Goal: Check status: Check status

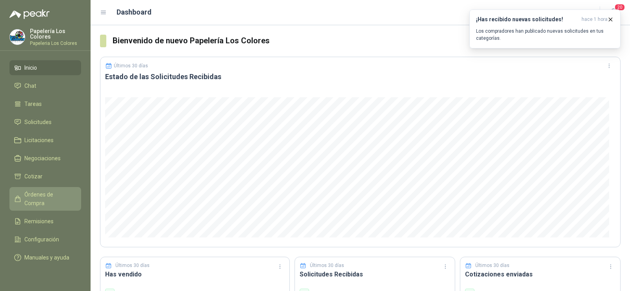
click at [43, 196] on span "Órdenes de Compra" at bounding box center [48, 198] width 49 height 17
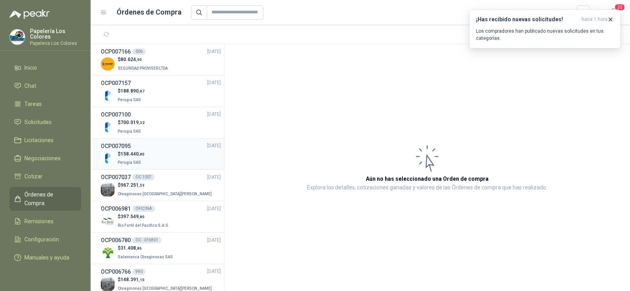
click at [138, 153] on span "158.440 ,80" at bounding box center [132, 154] width 24 height 6
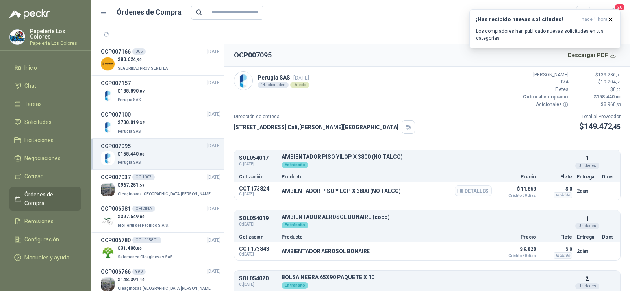
click at [471, 190] on button "Detalles" at bounding box center [472, 190] width 37 height 11
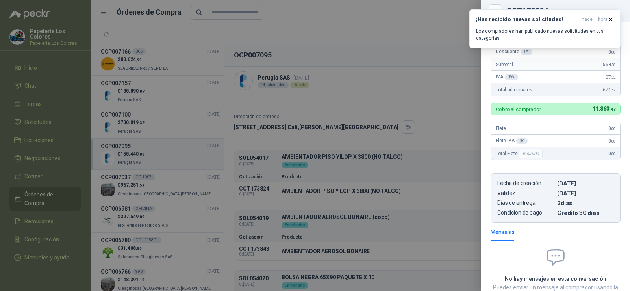
scroll to position [79, 0]
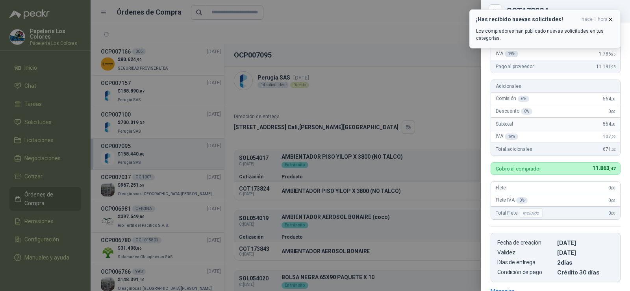
click at [611, 19] on icon "button" at bounding box center [610, 19] width 3 height 3
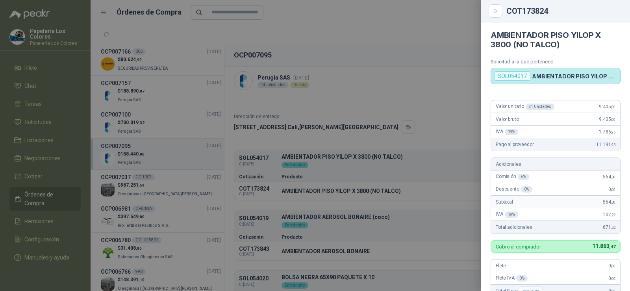
scroll to position [0, 0]
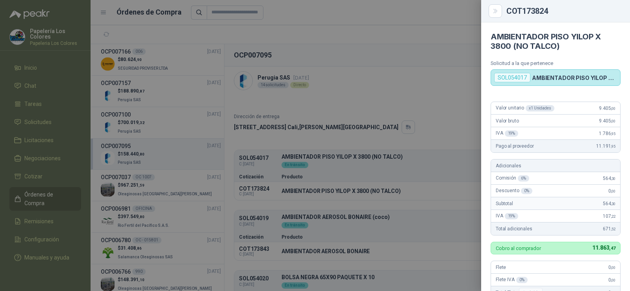
click at [317, 212] on div at bounding box center [315, 145] width 630 height 291
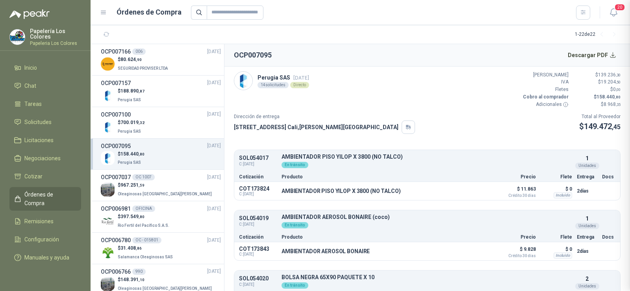
scroll to position [201, 0]
click at [462, 253] on button "Detalles" at bounding box center [472, 251] width 37 height 11
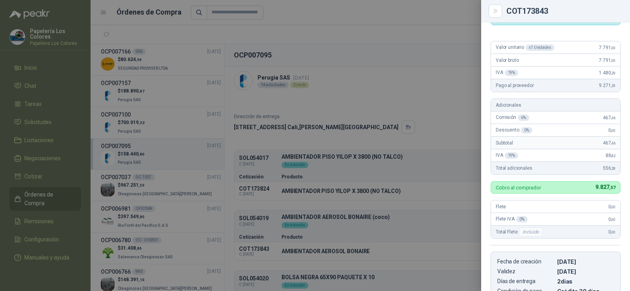
scroll to position [0, 0]
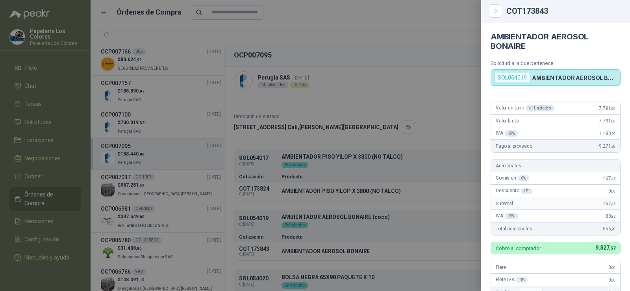
click at [447, 126] on div at bounding box center [315, 145] width 630 height 291
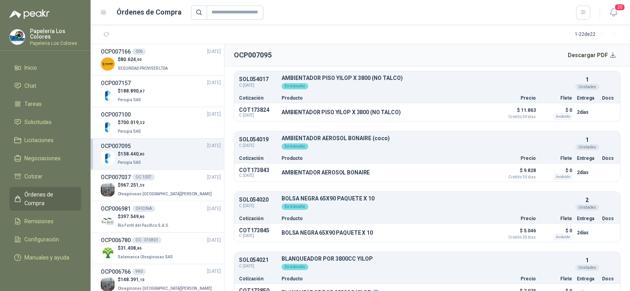
scroll to position [118, 0]
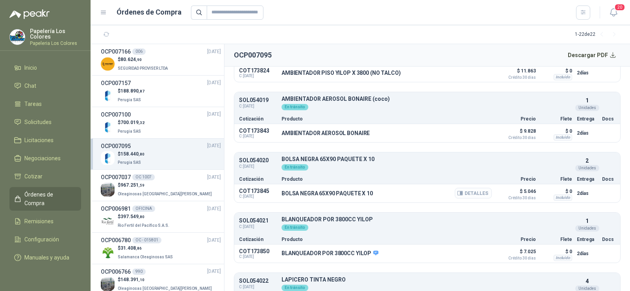
click at [462, 192] on button "Detalles" at bounding box center [472, 193] width 37 height 11
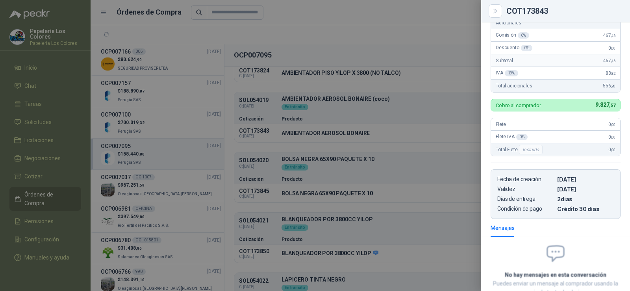
scroll to position [44, 0]
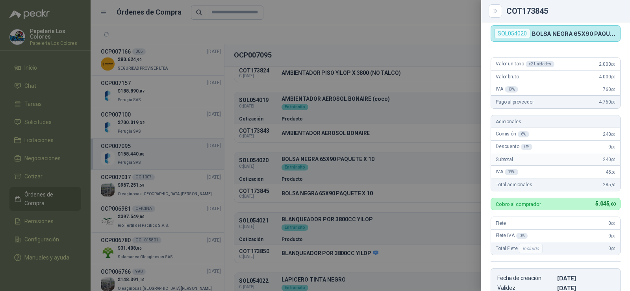
click at [352, 188] on div at bounding box center [315, 145] width 630 height 291
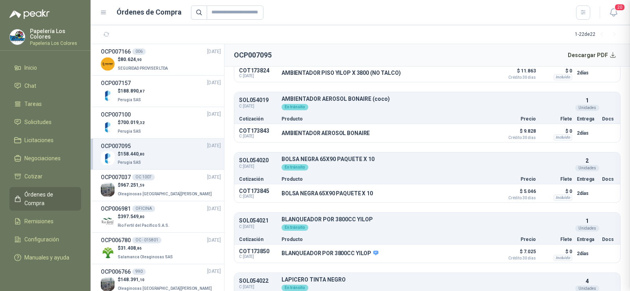
scroll to position [201, 0]
click at [472, 196] on button "Detalles" at bounding box center [472, 193] width 37 height 11
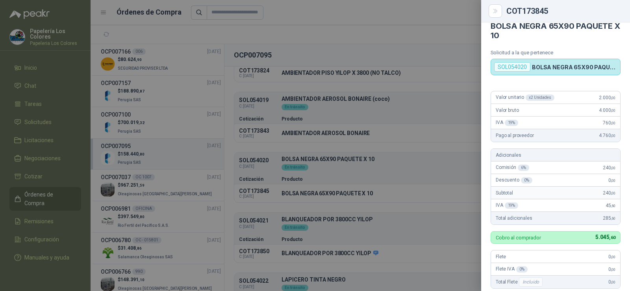
scroll to position [0, 0]
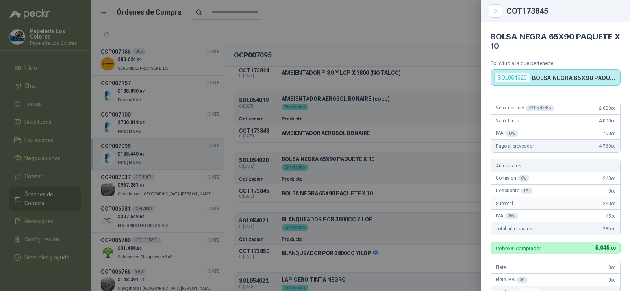
click at [377, 199] on div at bounding box center [315, 145] width 630 height 291
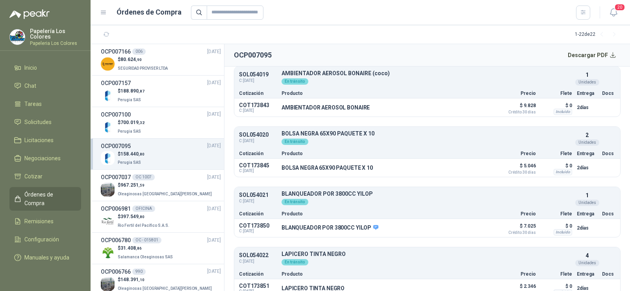
scroll to position [157, 0]
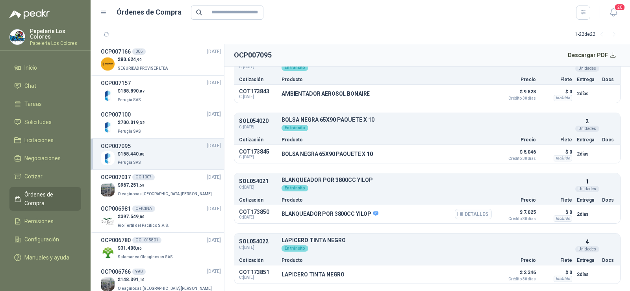
click at [463, 214] on button "Detalles" at bounding box center [472, 214] width 37 height 11
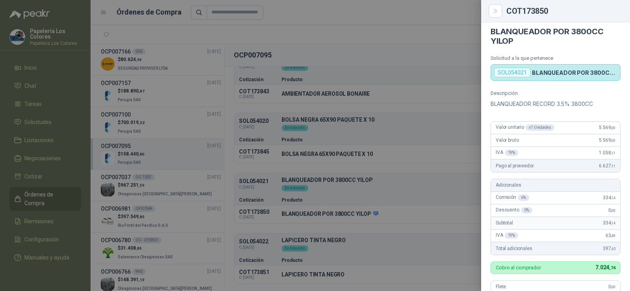
scroll to position [0, 0]
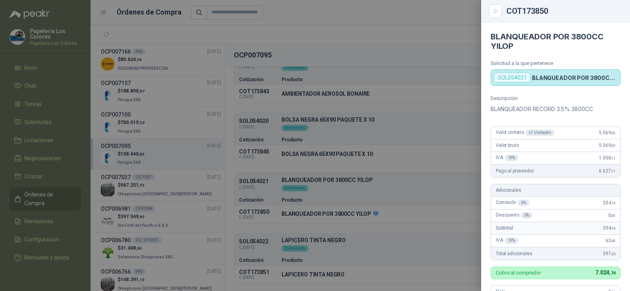
click at [431, 183] on div at bounding box center [315, 145] width 630 height 291
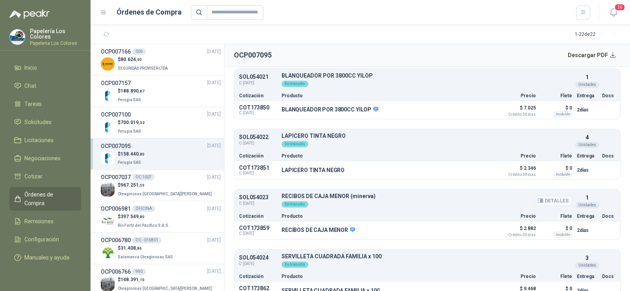
scroll to position [275, 0]
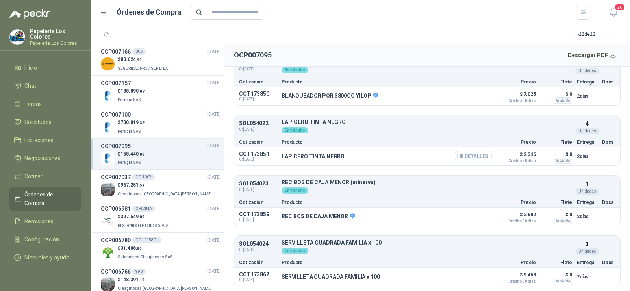
click at [458, 159] on button "Detalles" at bounding box center [472, 156] width 37 height 11
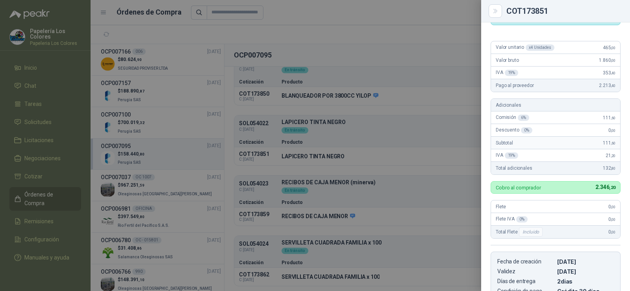
scroll to position [0, 0]
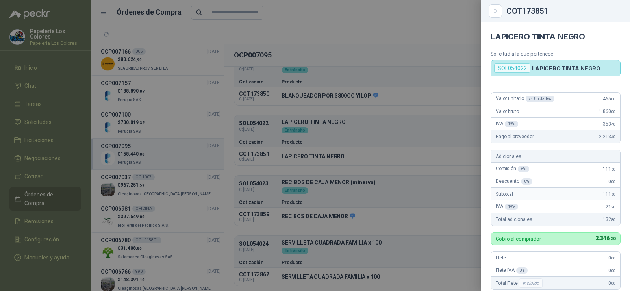
click at [371, 171] on div at bounding box center [315, 145] width 630 height 291
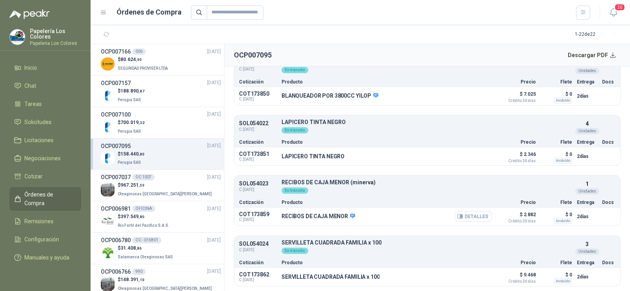
click at [457, 216] on icon "button" at bounding box center [459, 216] width 5 height 4
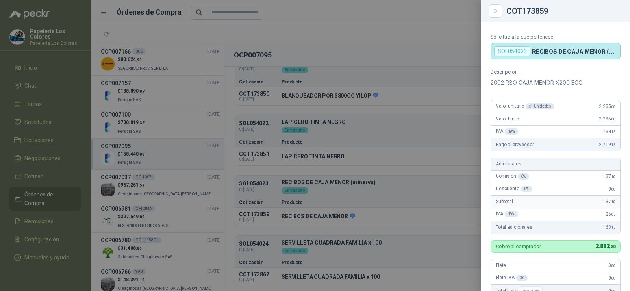
scroll to position [0, 0]
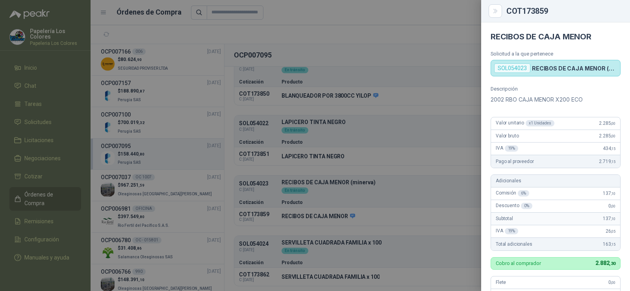
click at [356, 167] on div at bounding box center [315, 145] width 630 height 291
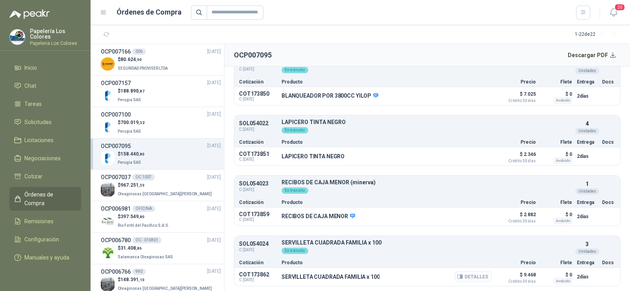
click at [460, 275] on icon "button" at bounding box center [461, 276] width 2 height 3
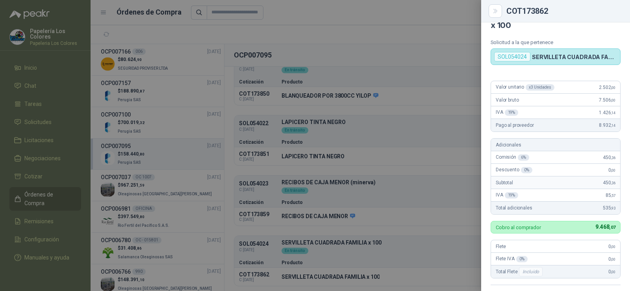
scroll to position [0, 0]
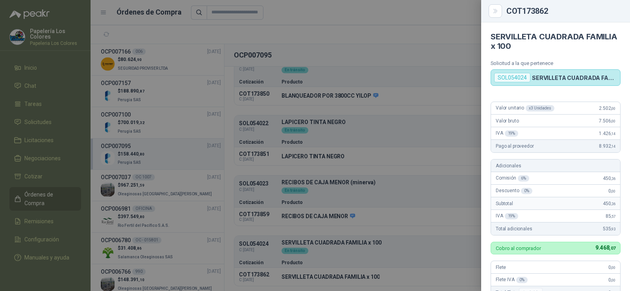
click at [415, 172] on div at bounding box center [315, 145] width 630 height 291
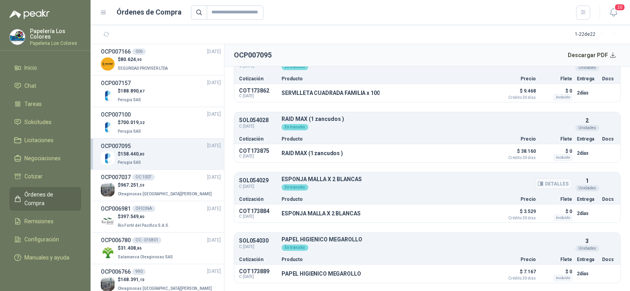
scroll to position [472, 0]
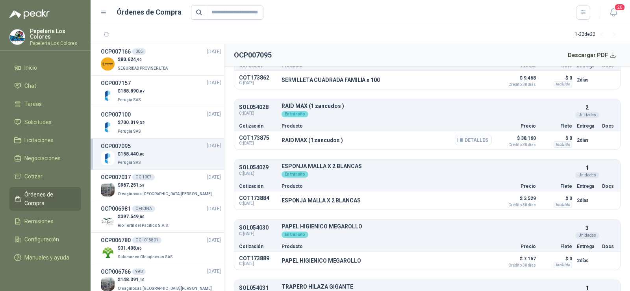
click at [467, 142] on button "Detalles" at bounding box center [472, 140] width 37 height 11
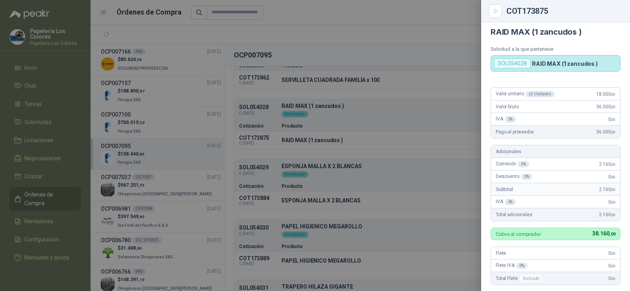
scroll to position [0, 0]
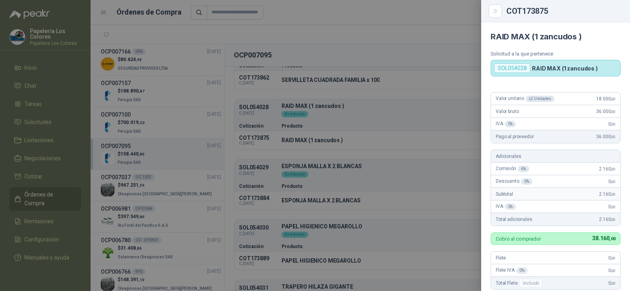
click at [419, 176] on div at bounding box center [315, 145] width 630 height 291
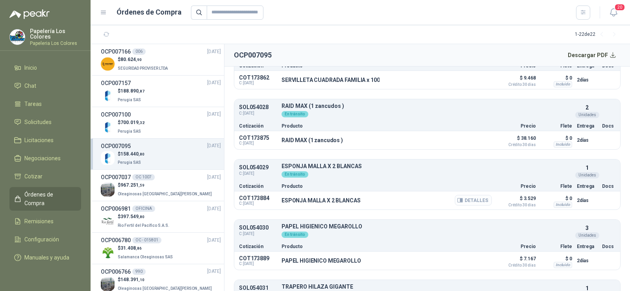
click at [469, 200] on button "Detalles" at bounding box center [472, 200] width 37 height 11
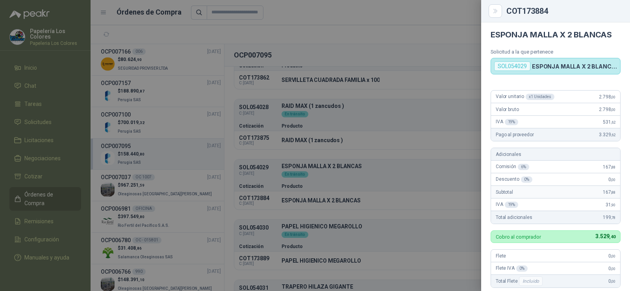
scroll to position [0, 0]
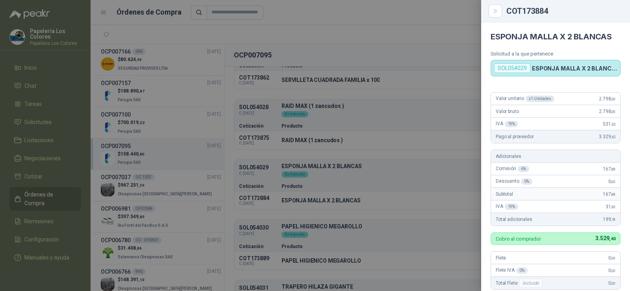
click at [347, 194] on div at bounding box center [315, 145] width 630 height 291
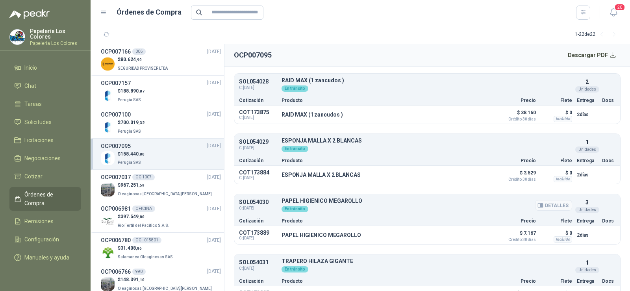
scroll to position [511, 0]
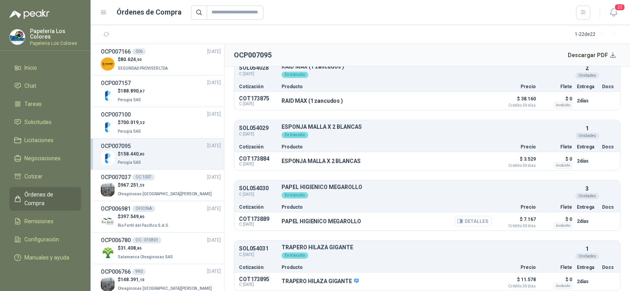
click at [458, 222] on button "Detalles" at bounding box center [472, 221] width 37 height 11
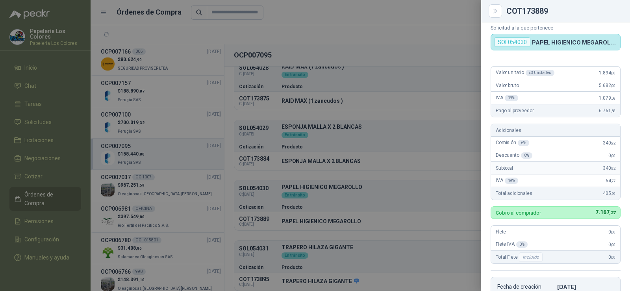
scroll to position [0, 0]
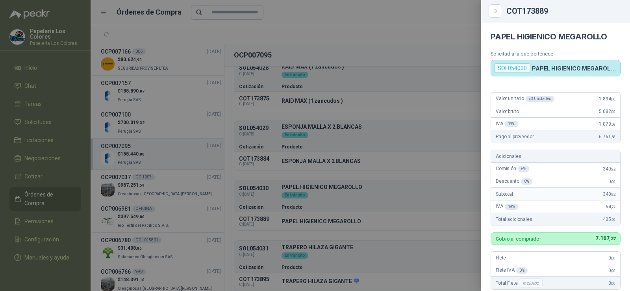
click at [443, 190] on div at bounding box center [315, 145] width 630 height 291
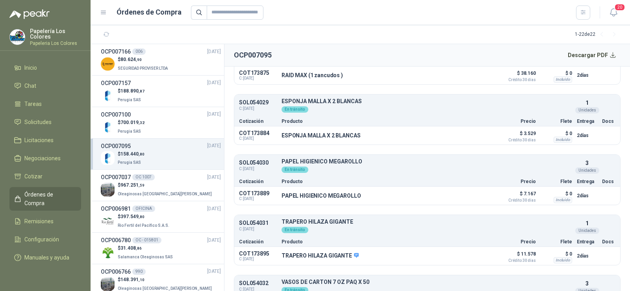
scroll to position [551, 0]
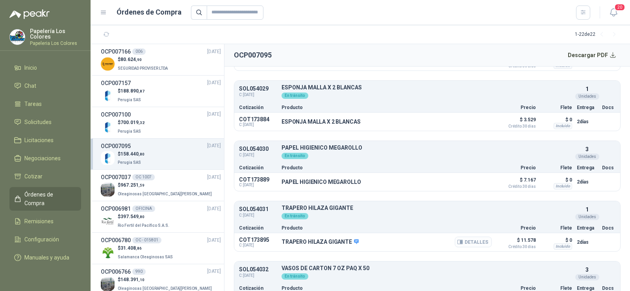
click at [457, 241] on icon "button" at bounding box center [460, 242] width 6 height 6
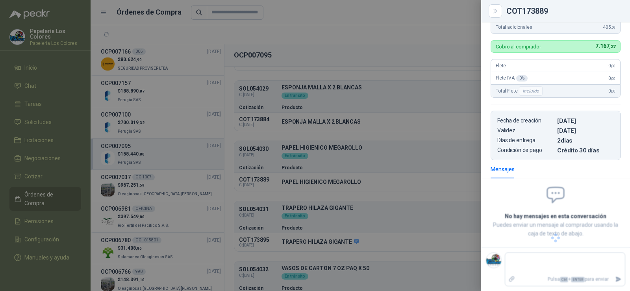
scroll to position [0, 0]
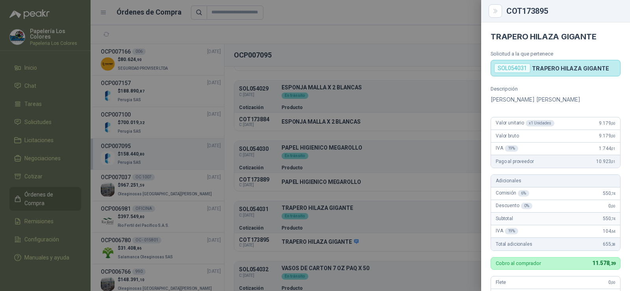
click at [319, 202] on div at bounding box center [315, 145] width 630 height 291
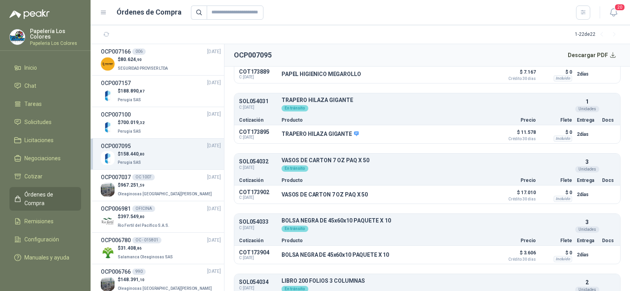
scroll to position [630, 0]
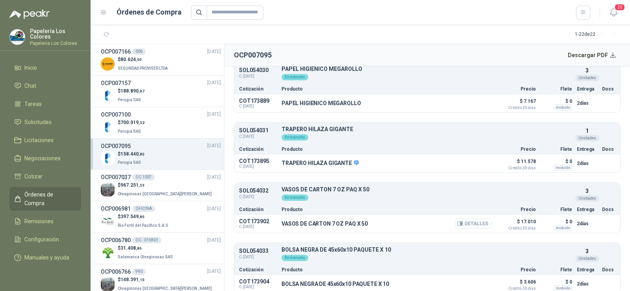
click at [467, 223] on button "Detalles" at bounding box center [472, 223] width 37 height 11
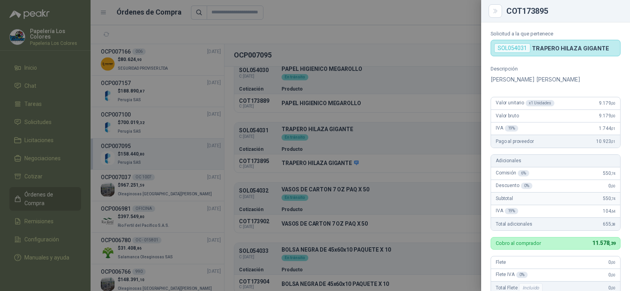
scroll to position [30, 0]
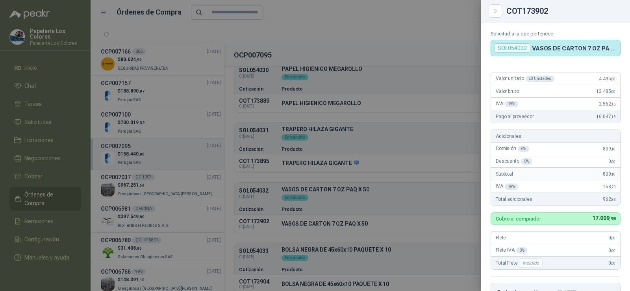
click at [315, 225] on div at bounding box center [315, 145] width 630 height 291
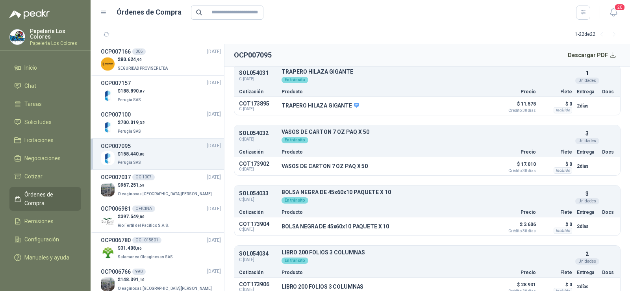
scroll to position [696, 0]
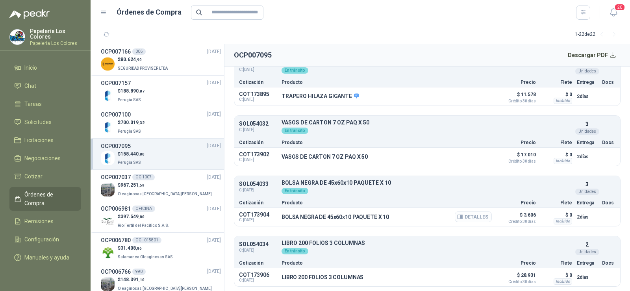
click at [457, 217] on icon "button" at bounding box center [459, 217] width 5 height 4
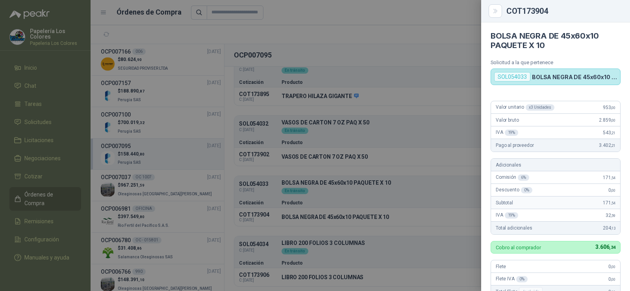
scroll to position [0, 0]
click at [409, 239] on div at bounding box center [315, 145] width 630 height 291
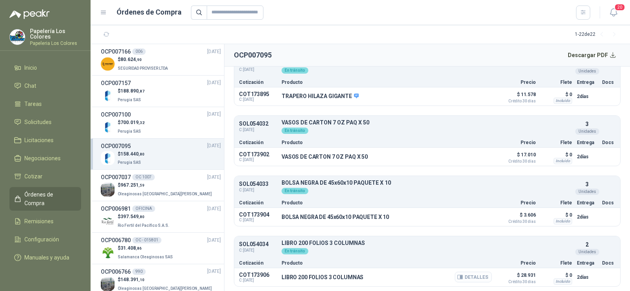
click at [462, 273] on button "Detalles" at bounding box center [472, 276] width 37 height 11
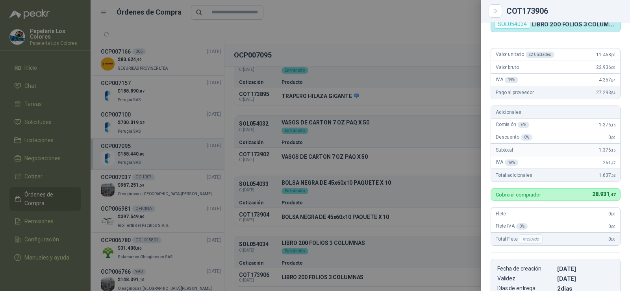
scroll to position [0, 0]
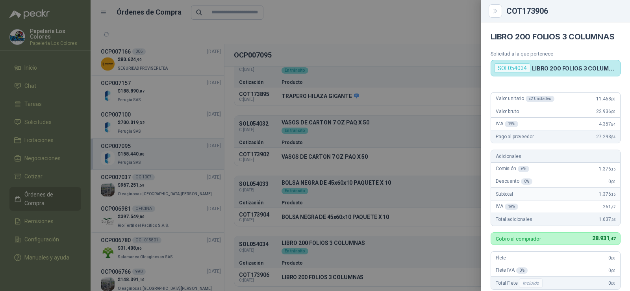
click at [331, 186] on div at bounding box center [315, 145] width 630 height 291
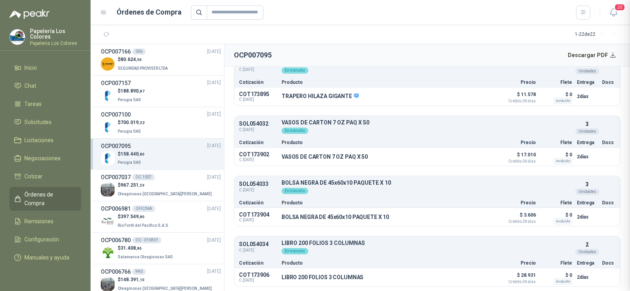
scroll to position [201, 0]
click at [149, 223] on span "Rio Fertil del Pacífico S.A.S." at bounding box center [144, 225] width 52 height 4
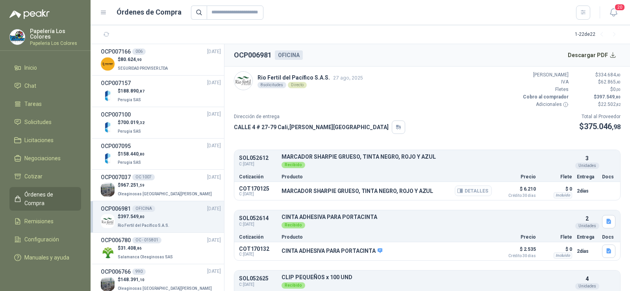
click at [459, 189] on button "Detalles" at bounding box center [472, 190] width 37 height 11
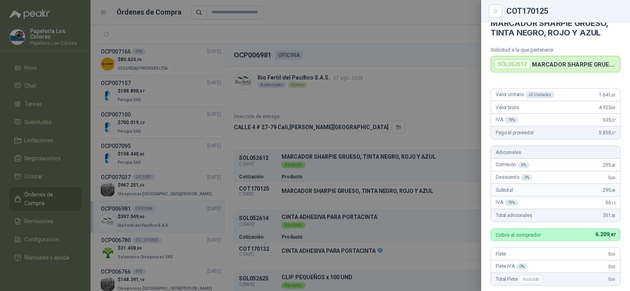
scroll to position [1, 0]
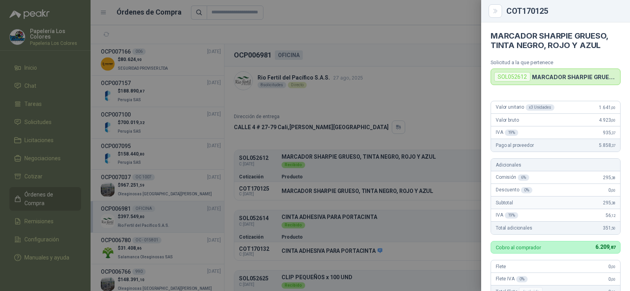
click at [396, 183] on div at bounding box center [315, 145] width 630 height 291
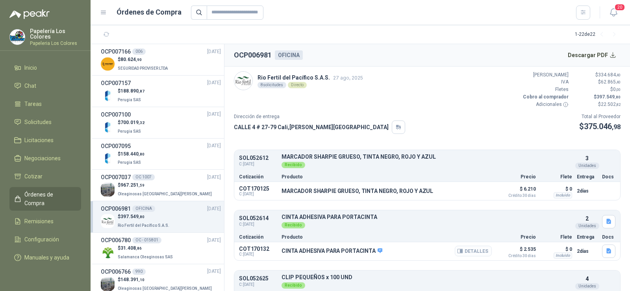
click at [457, 253] on icon "button" at bounding box center [459, 251] width 5 height 4
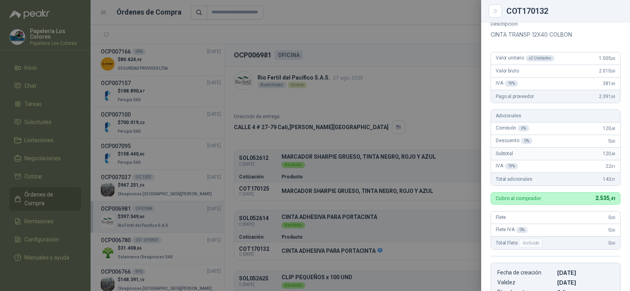
scroll to position [30, 0]
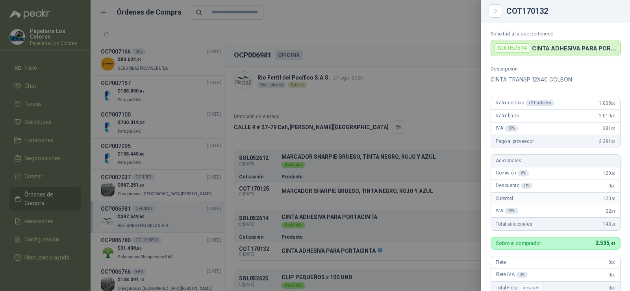
click at [387, 264] on div at bounding box center [315, 145] width 630 height 291
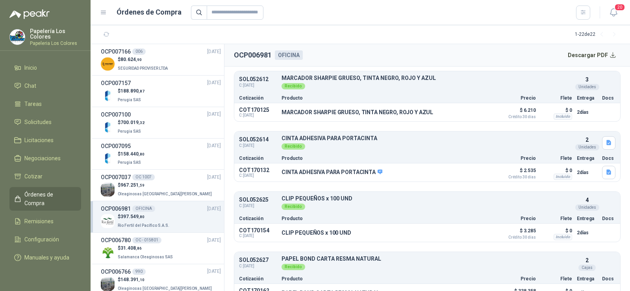
scroll to position [118, 0]
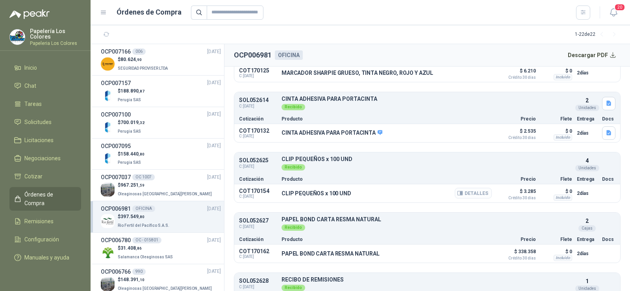
click at [468, 196] on button "Detalles" at bounding box center [472, 193] width 37 height 11
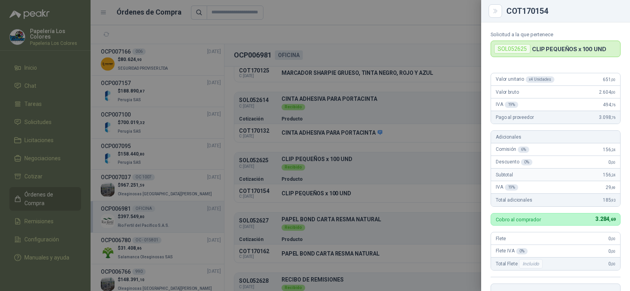
scroll to position [0, 0]
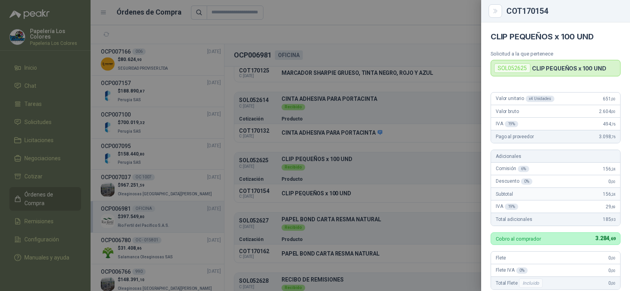
click at [402, 190] on div at bounding box center [315, 145] width 630 height 291
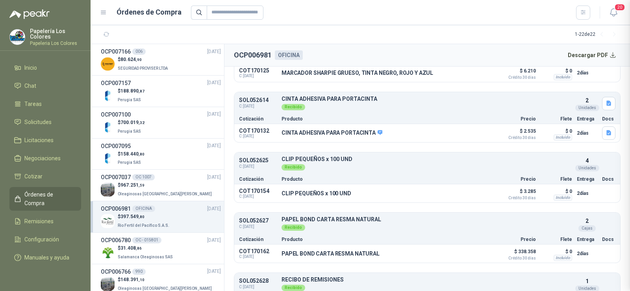
scroll to position [192, 0]
click at [463, 254] on button "Detalles" at bounding box center [472, 253] width 37 height 11
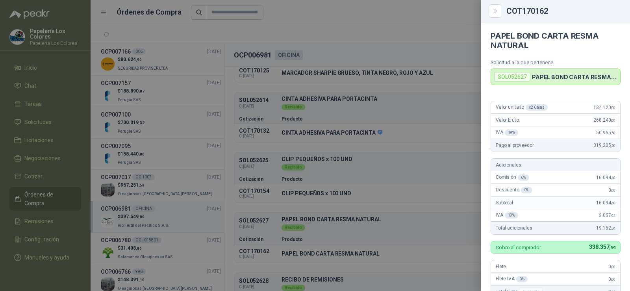
scroll to position [0, 0]
click at [379, 198] on div at bounding box center [315, 145] width 630 height 291
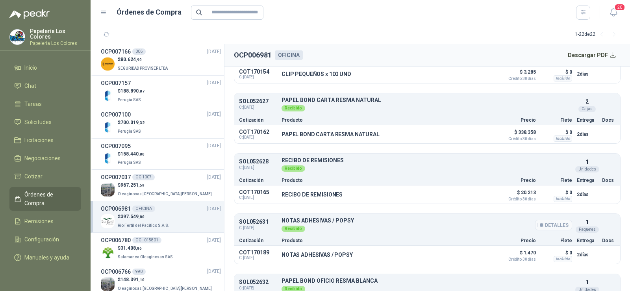
scroll to position [275, 0]
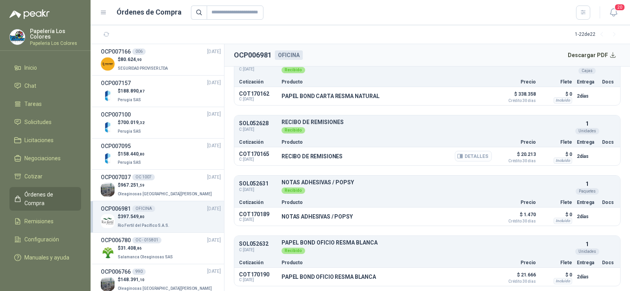
click at [458, 154] on icon "button" at bounding box center [460, 156] width 6 height 6
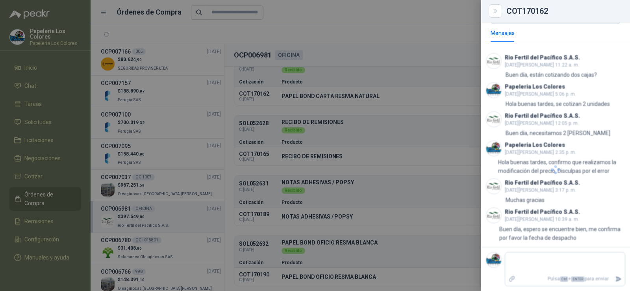
click at [386, 155] on div at bounding box center [315, 145] width 630 height 291
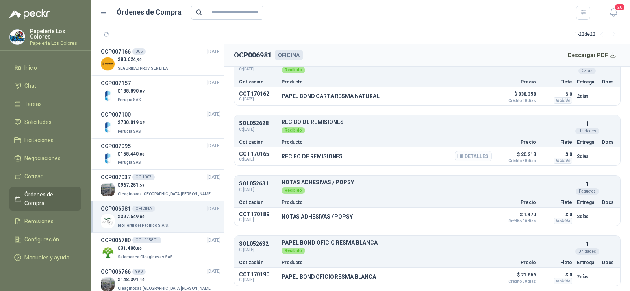
click at [469, 160] on button "Detalles" at bounding box center [472, 156] width 37 height 11
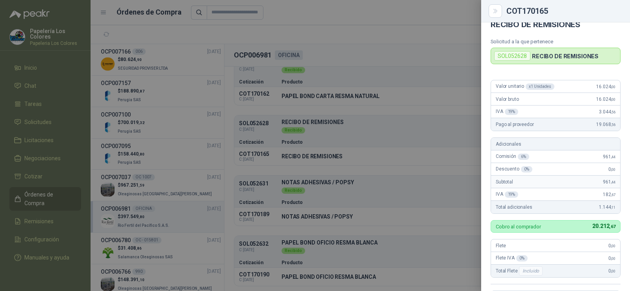
scroll to position [0, 0]
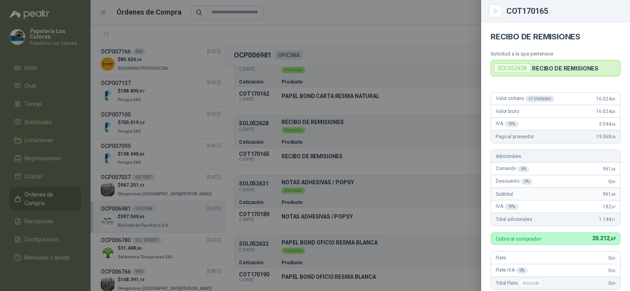
click at [338, 210] on div at bounding box center [315, 145] width 630 height 291
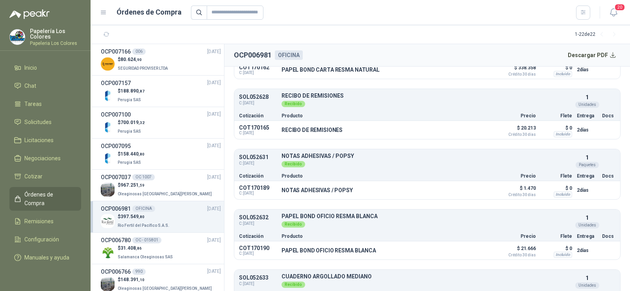
scroll to position [315, 0]
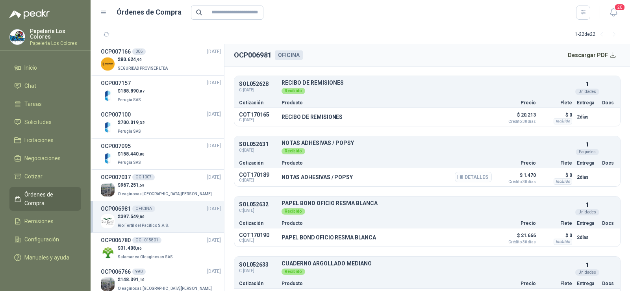
click at [457, 177] on icon "button" at bounding box center [460, 177] width 6 height 6
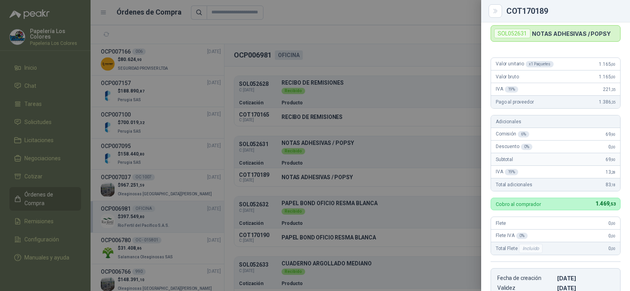
scroll to position [0, 0]
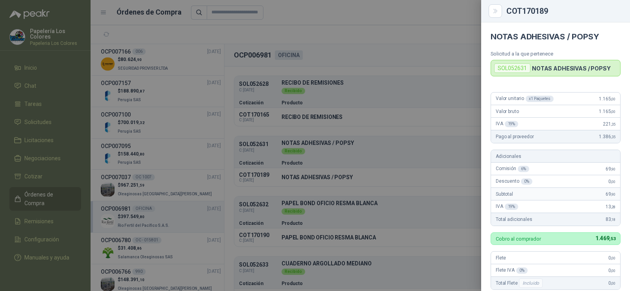
click at [360, 233] on div at bounding box center [315, 145] width 630 height 291
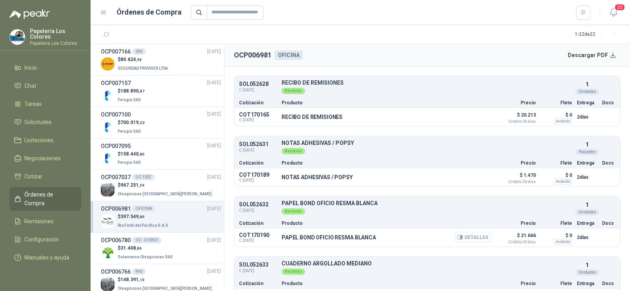
click at [457, 236] on icon "button" at bounding box center [460, 237] width 6 height 6
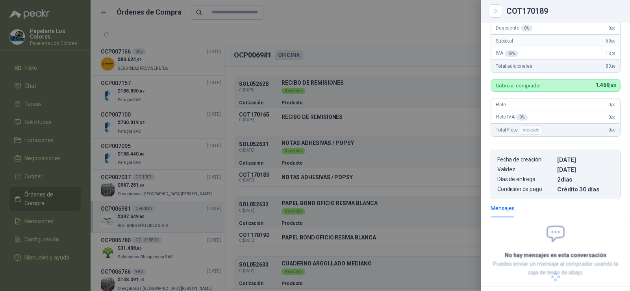
scroll to position [0, 0]
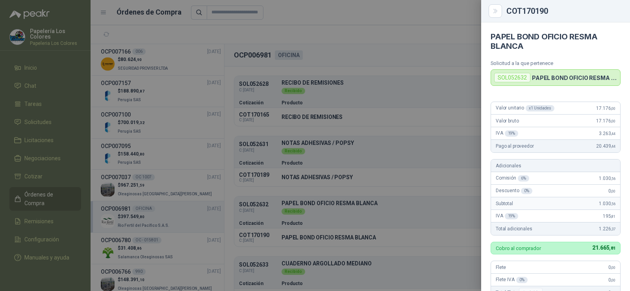
click at [375, 244] on div at bounding box center [315, 145] width 630 height 291
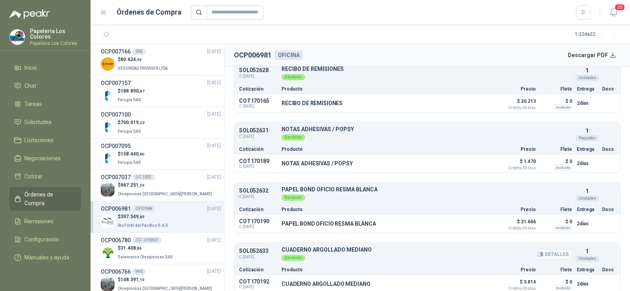
scroll to position [335, 0]
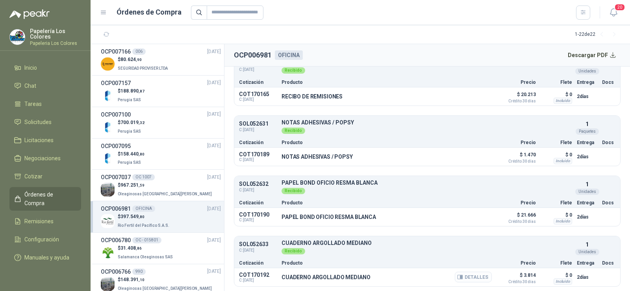
click at [472, 274] on button "Detalles" at bounding box center [472, 276] width 37 height 11
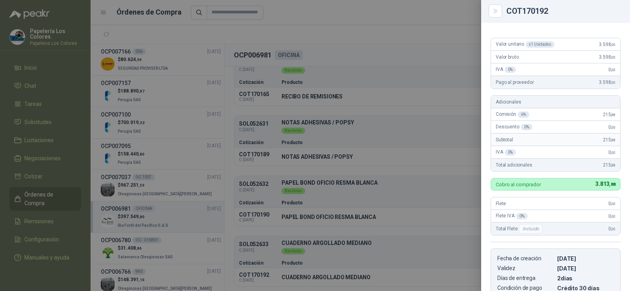
scroll to position [0, 0]
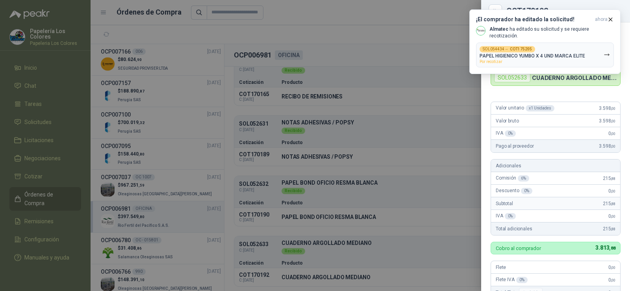
click at [118, 68] on div at bounding box center [315, 145] width 630 height 291
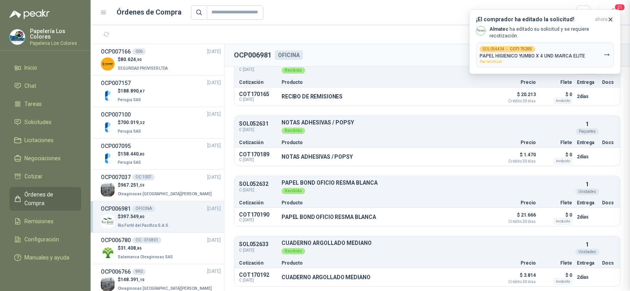
scroll to position [201, 0]
click at [147, 126] on div "$ 700.019 ,32 Perugia SAS" at bounding box center [161, 127] width 120 height 16
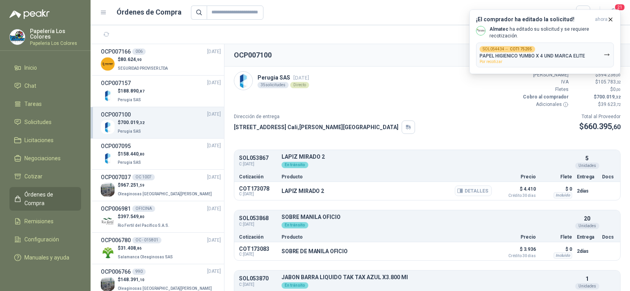
click at [457, 194] on icon "button" at bounding box center [460, 191] width 6 height 6
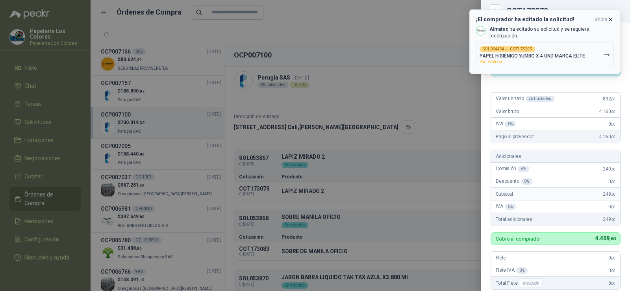
scroll to position [188, 0]
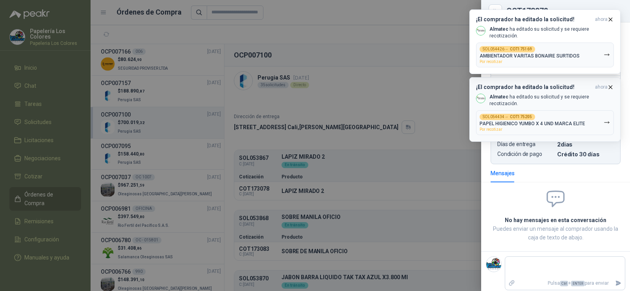
click at [606, 20] on span "ahora" at bounding box center [601, 19] width 13 height 7
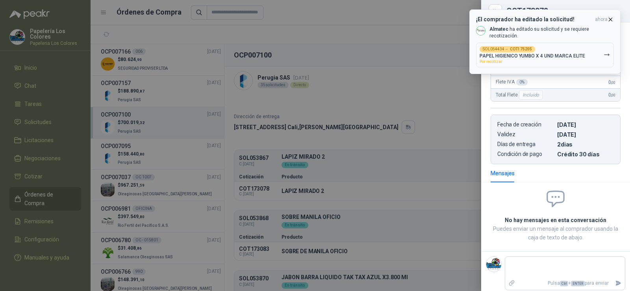
click at [606, 20] on span "ahora" at bounding box center [601, 19] width 13 height 7
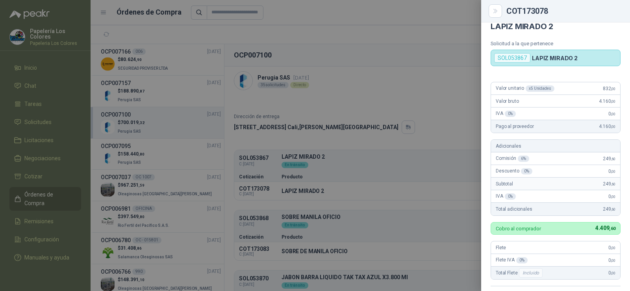
scroll to position [0, 0]
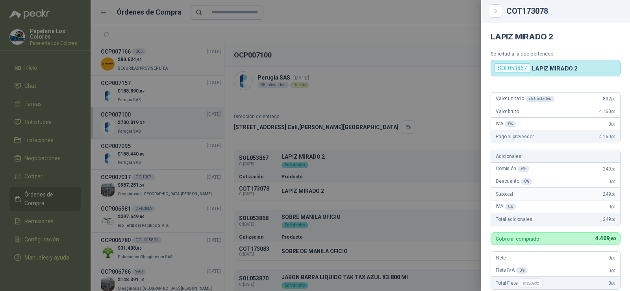
click at [324, 218] on div at bounding box center [315, 145] width 630 height 291
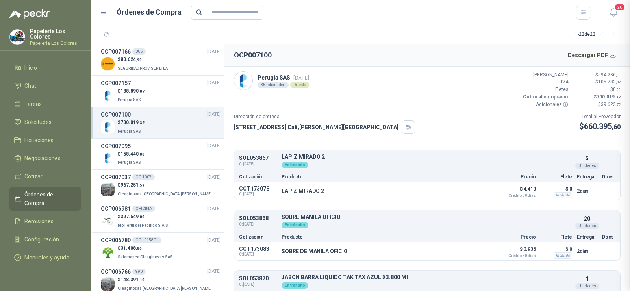
scroll to position [192, 0]
click at [478, 253] on button "Detalles" at bounding box center [472, 251] width 37 height 11
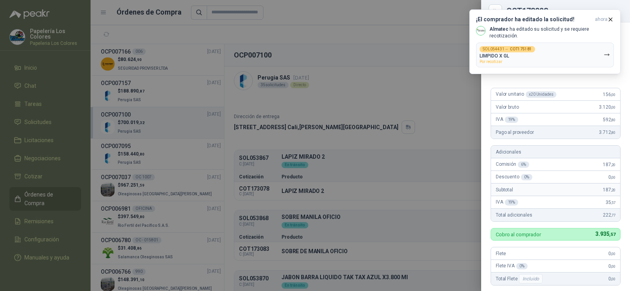
scroll to position [0, 0]
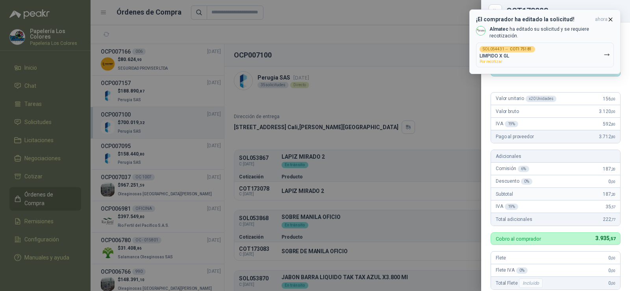
click at [604, 20] on span "ahora" at bounding box center [601, 19] width 13 height 7
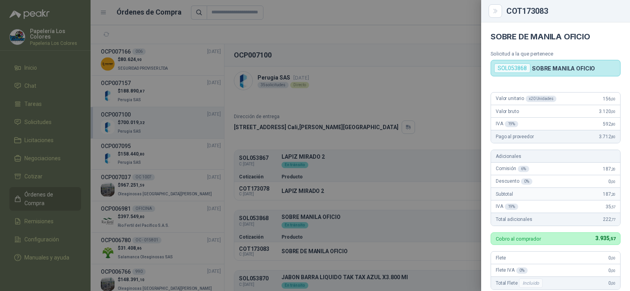
click at [412, 134] on div at bounding box center [315, 145] width 630 height 291
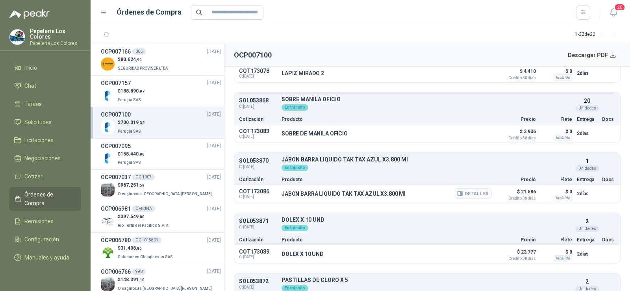
scroll to position [118, 0]
click at [459, 192] on button "Detalles" at bounding box center [472, 193] width 37 height 11
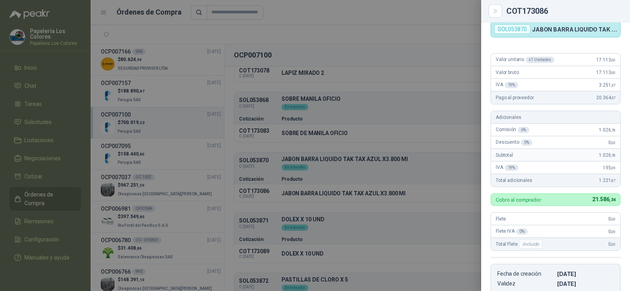
scroll to position [0, 0]
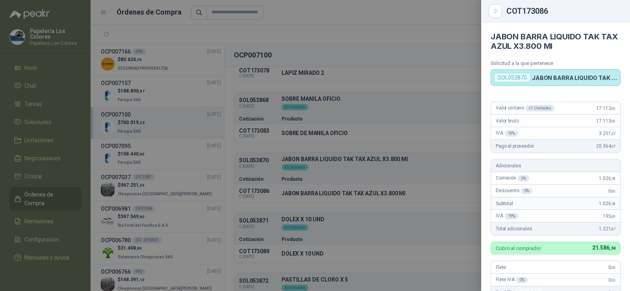
click at [342, 161] on div at bounding box center [315, 145] width 630 height 291
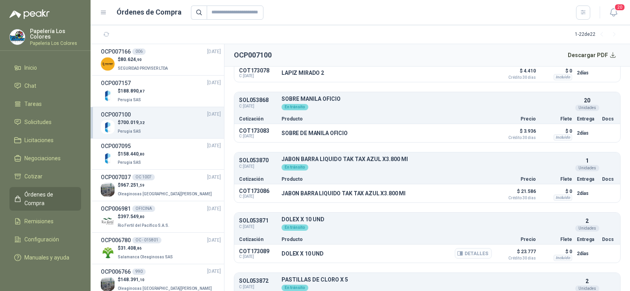
click at [457, 255] on icon "button" at bounding box center [459, 253] width 5 height 4
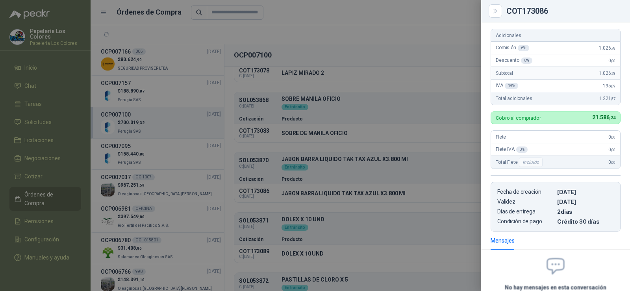
scroll to position [0, 0]
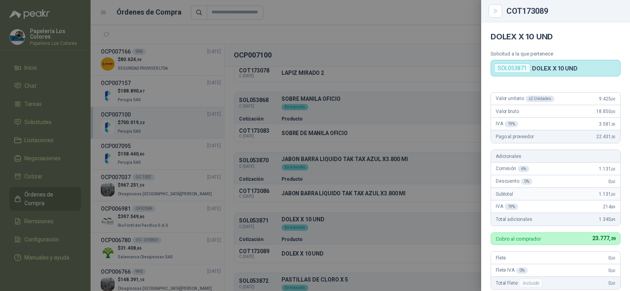
click at [385, 179] on div at bounding box center [315, 145] width 630 height 291
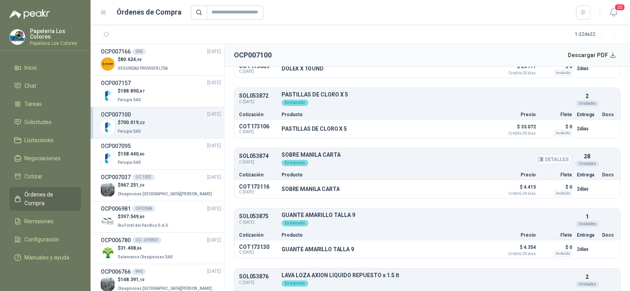
scroll to position [315, 0]
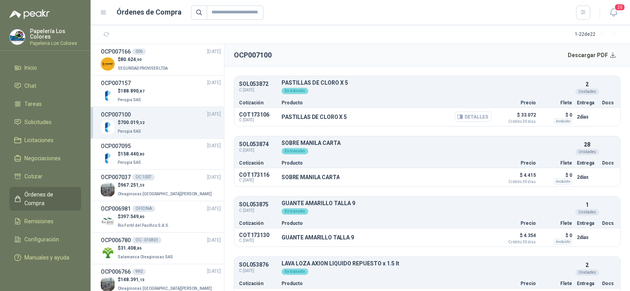
click at [459, 120] on button "Detalles" at bounding box center [472, 116] width 37 height 11
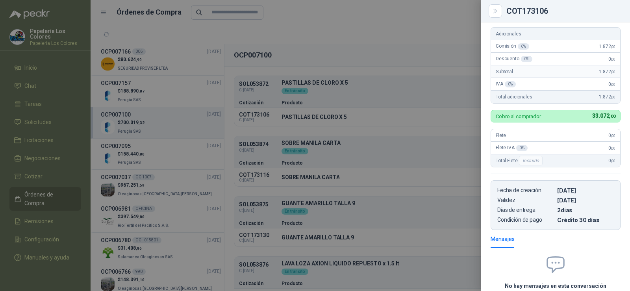
scroll to position [0, 0]
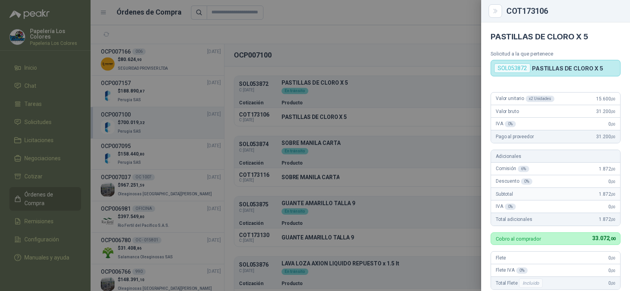
click at [410, 141] on div at bounding box center [315, 145] width 630 height 291
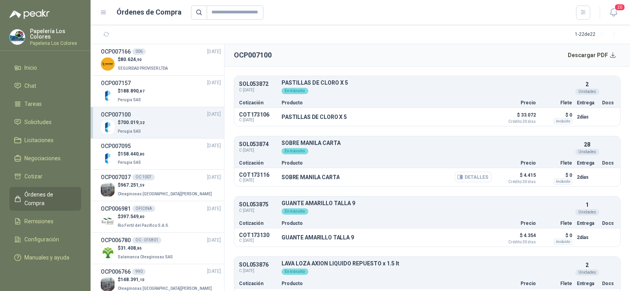
click at [463, 179] on button "Detalles" at bounding box center [472, 177] width 37 height 11
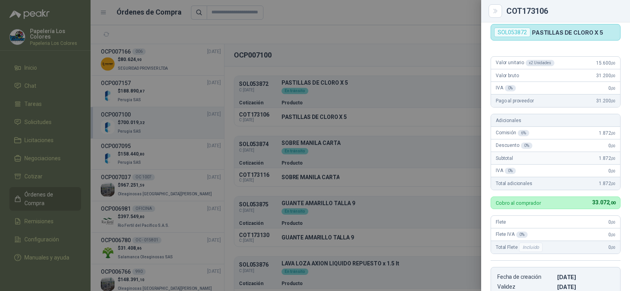
scroll to position [35, 0]
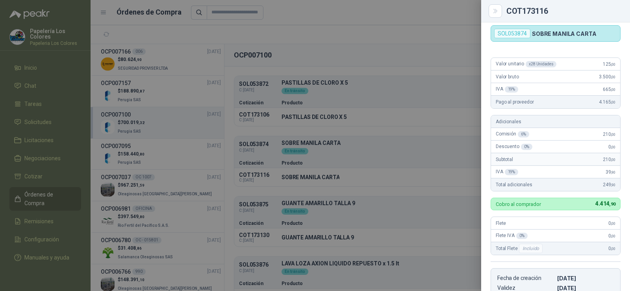
click at [373, 188] on div at bounding box center [315, 145] width 630 height 291
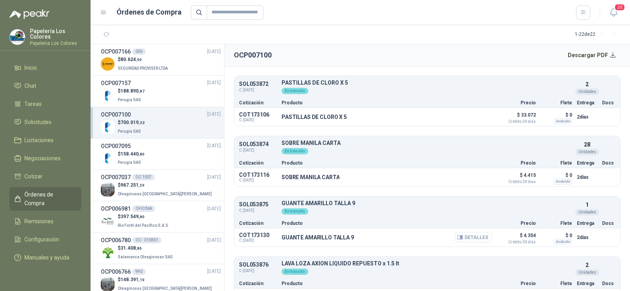
click at [472, 240] on button "Detalles" at bounding box center [472, 237] width 37 height 11
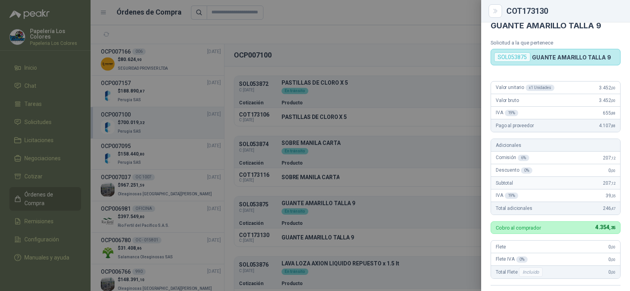
scroll to position [0, 0]
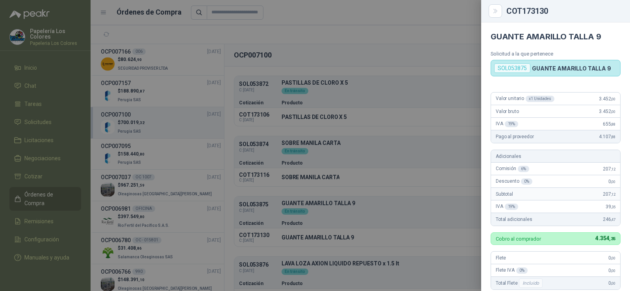
click at [385, 233] on div at bounding box center [315, 145] width 630 height 291
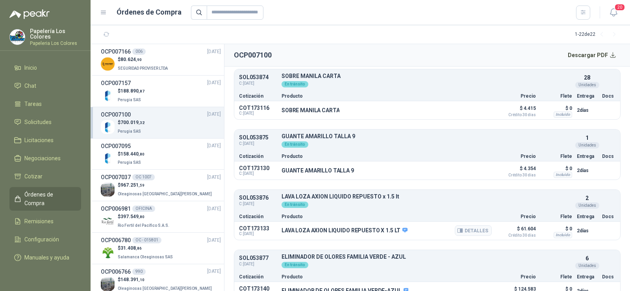
scroll to position [393, 0]
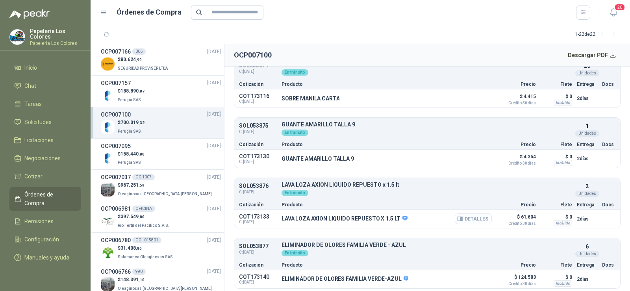
click at [460, 218] on icon "button" at bounding box center [461, 218] width 2 height 3
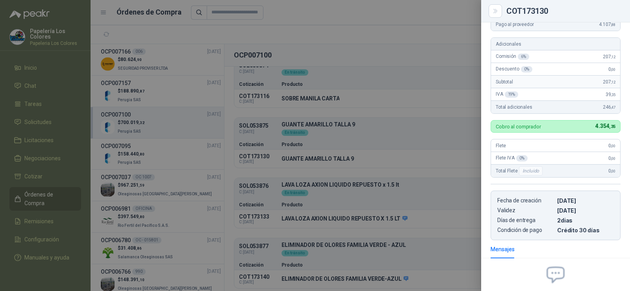
scroll to position [0, 0]
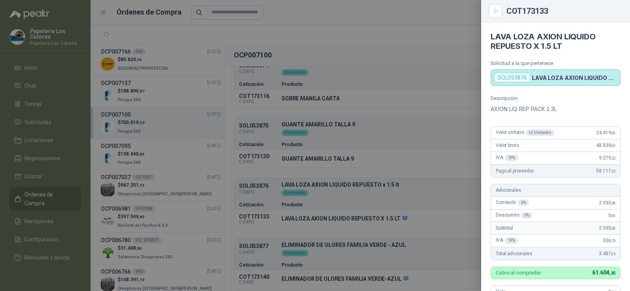
click at [391, 253] on div at bounding box center [315, 145] width 630 height 291
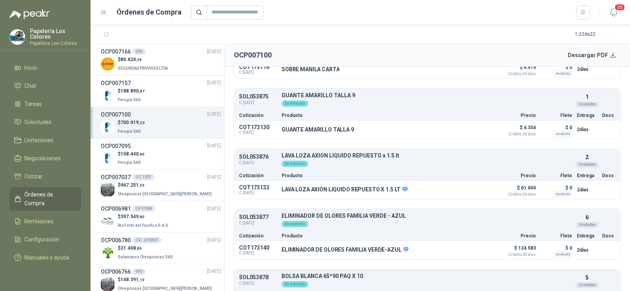
scroll to position [472, 0]
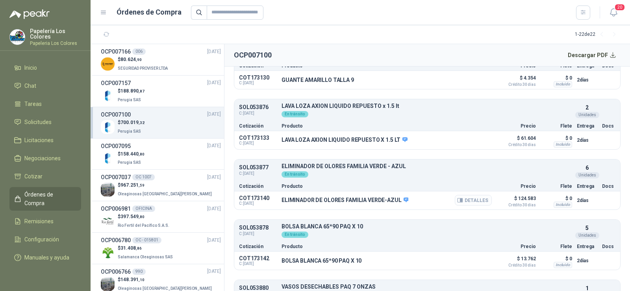
click at [475, 204] on button "Detalles" at bounding box center [472, 200] width 37 height 11
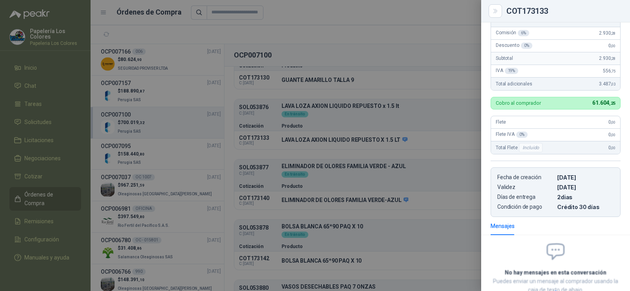
scroll to position [30, 0]
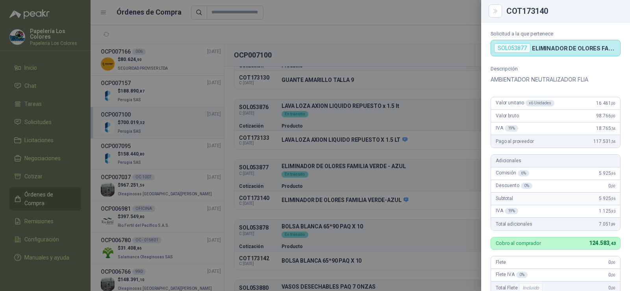
click at [415, 214] on div at bounding box center [315, 145] width 630 height 291
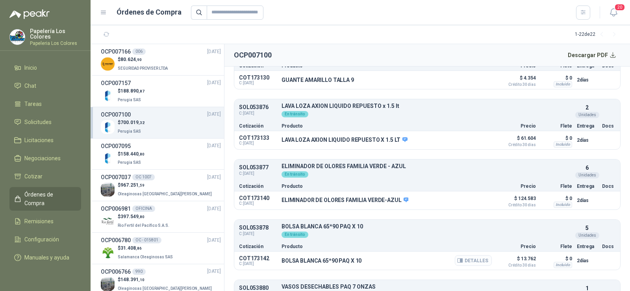
click at [459, 262] on button "Detalles" at bounding box center [472, 260] width 37 height 11
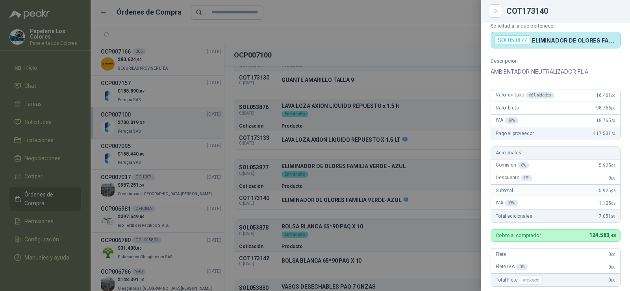
scroll to position [20, 0]
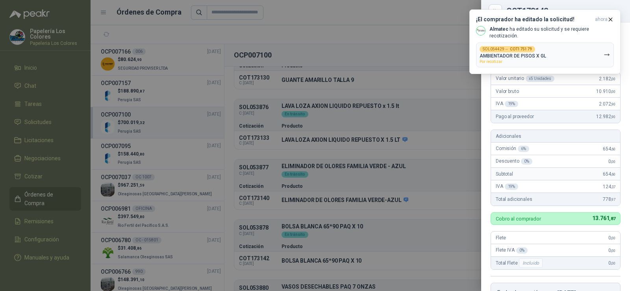
click at [372, 231] on div at bounding box center [315, 145] width 630 height 291
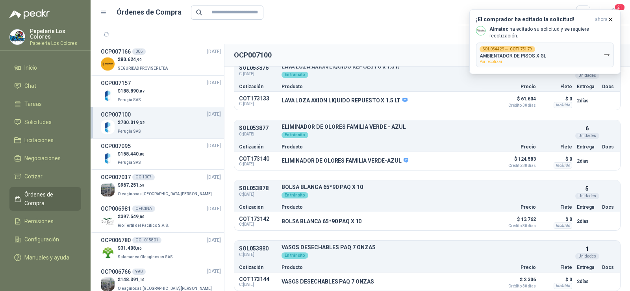
scroll to position [551, 0]
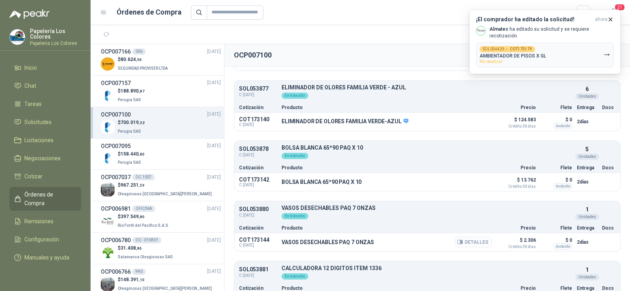
click at [460, 242] on button "Detalles" at bounding box center [472, 241] width 37 height 11
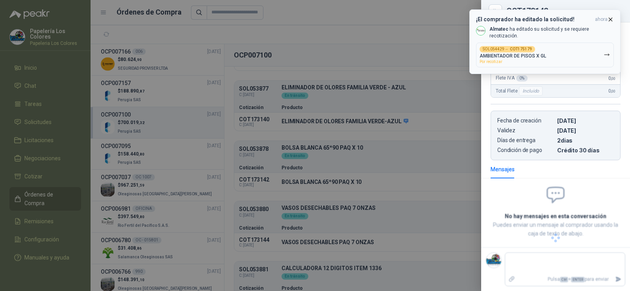
click at [609, 21] on icon "button" at bounding box center [610, 19] width 7 height 7
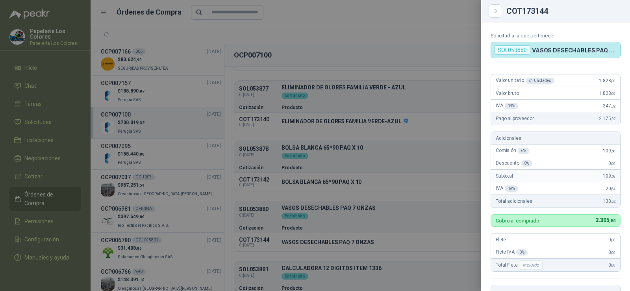
scroll to position [0, 0]
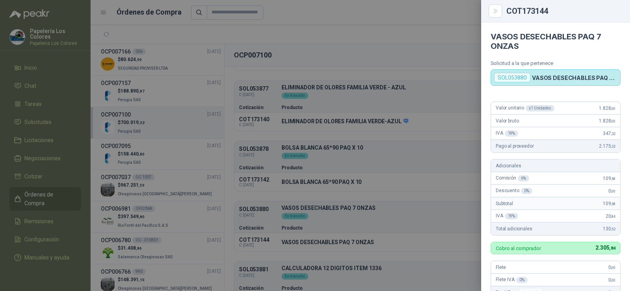
click at [374, 112] on div at bounding box center [315, 145] width 630 height 291
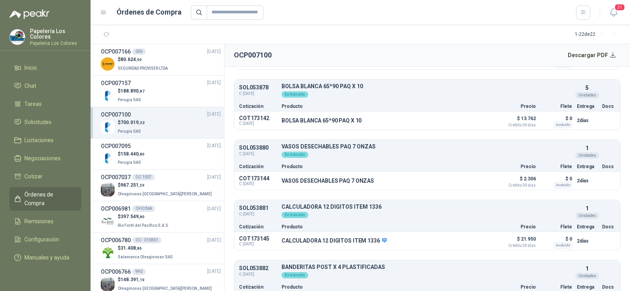
scroll to position [630, 0]
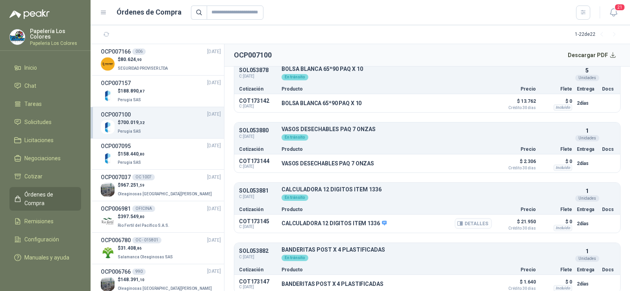
click at [463, 227] on button "Detalles" at bounding box center [472, 223] width 37 height 11
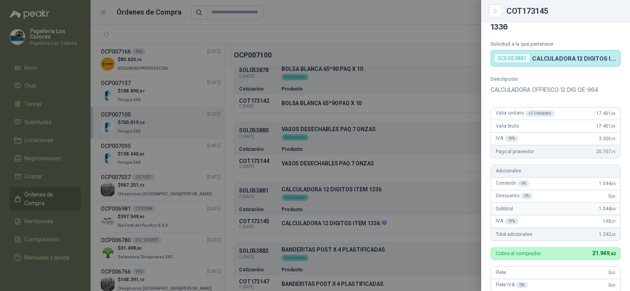
scroll to position [5, 0]
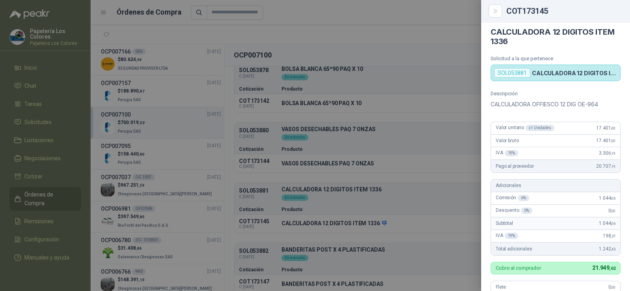
drag, startPoint x: 349, startPoint y: 126, endPoint x: 349, endPoint y: 117, distance: 9.5
click at [350, 126] on div at bounding box center [315, 145] width 630 height 291
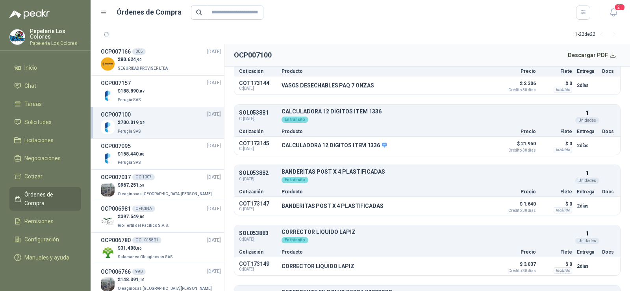
scroll to position [708, 0]
click at [462, 204] on button "Detalles" at bounding box center [472, 204] width 37 height 11
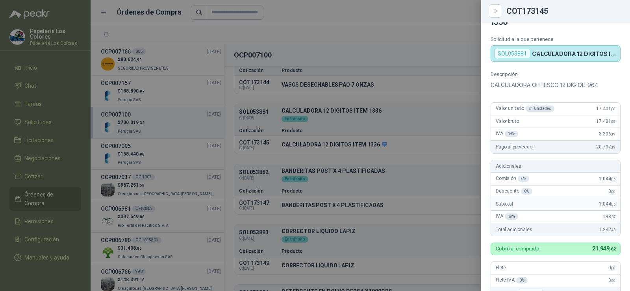
scroll to position [0, 0]
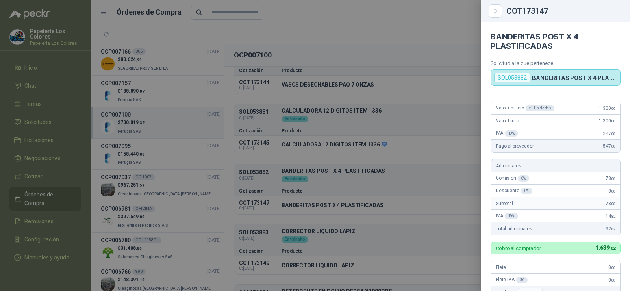
click at [384, 204] on div at bounding box center [315, 145] width 630 height 291
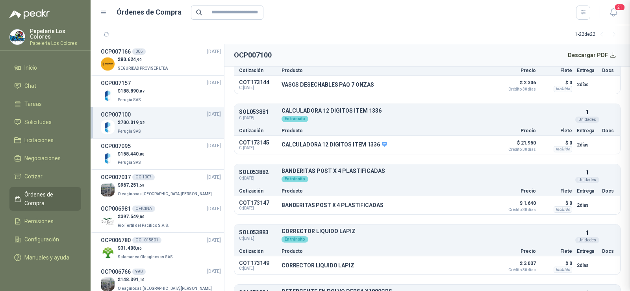
scroll to position [201, 0]
click at [465, 267] on button "Detalles" at bounding box center [472, 265] width 37 height 11
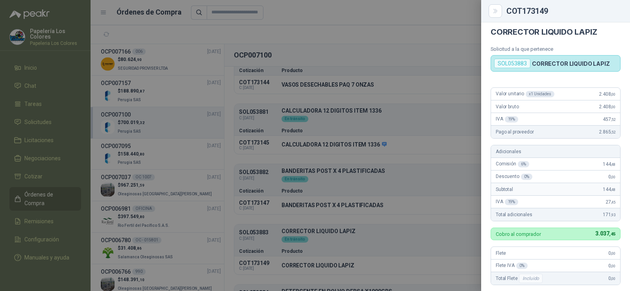
scroll to position [0, 0]
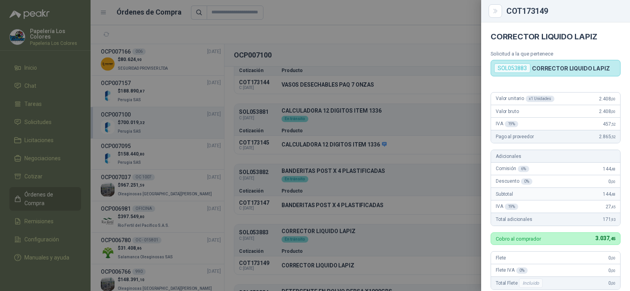
click at [388, 207] on div at bounding box center [315, 145] width 630 height 291
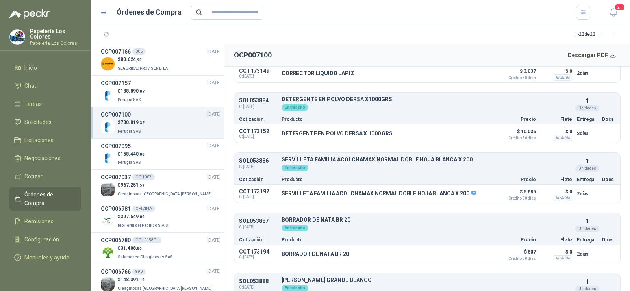
scroll to position [944, 0]
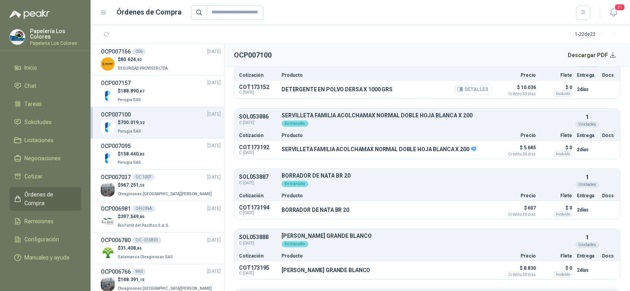
click at [469, 92] on button "Detalles" at bounding box center [472, 89] width 37 height 11
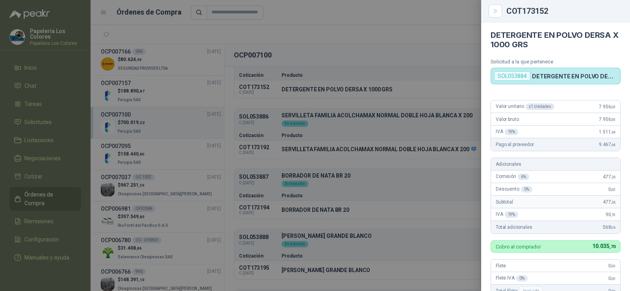
scroll to position [0, 0]
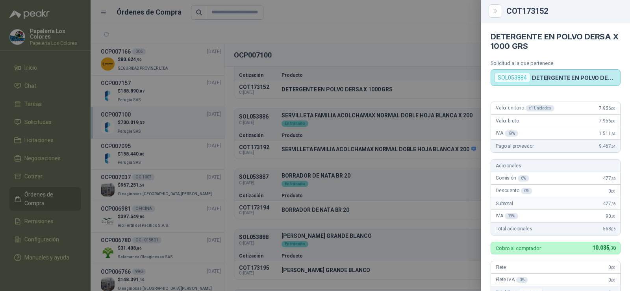
click at [394, 186] on div at bounding box center [315, 145] width 630 height 291
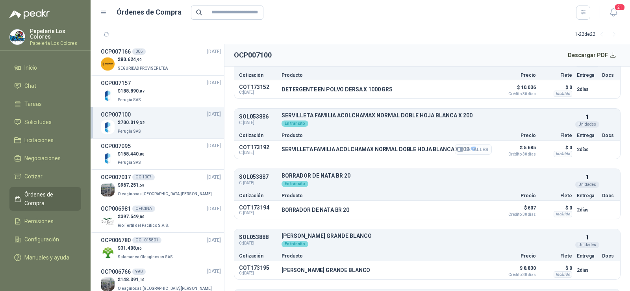
click at [474, 153] on button "Detalles" at bounding box center [472, 149] width 37 height 11
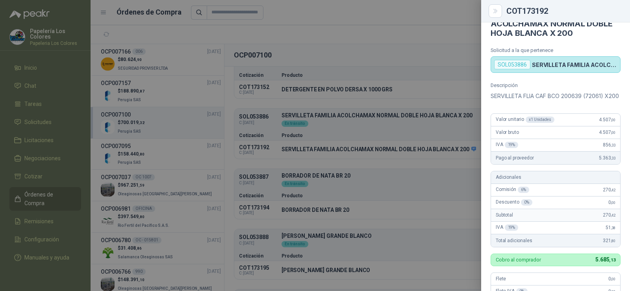
scroll to position [9, 0]
